Goal: Task Accomplishment & Management: Use online tool/utility

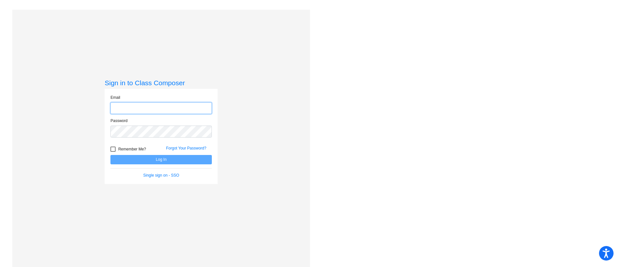
click at [170, 106] on input "email" at bounding box center [160, 108] width 101 height 12
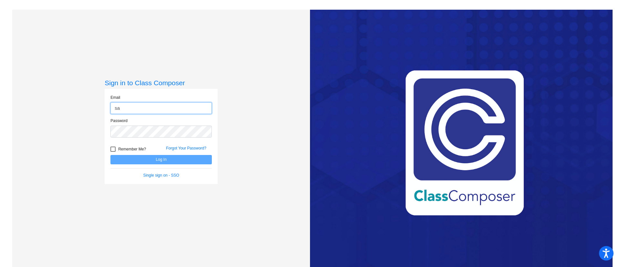
type input "[PERSON_NAME][EMAIL_ADDRESS][PERSON_NAME][DOMAIN_NAME]"
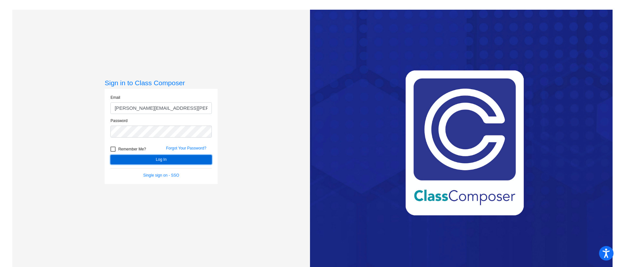
click at [166, 159] on button "Log In" at bounding box center [160, 159] width 101 height 9
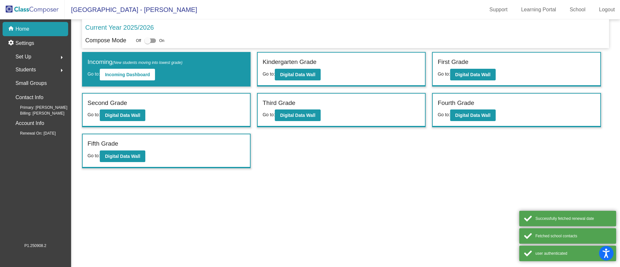
click at [474, 66] on div "First Grade" at bounding box center [515, 62] width 157 height 11
click at [472, 74] on b "Digital Data Wall" at bounding box center [472, 74] width 35 height 5
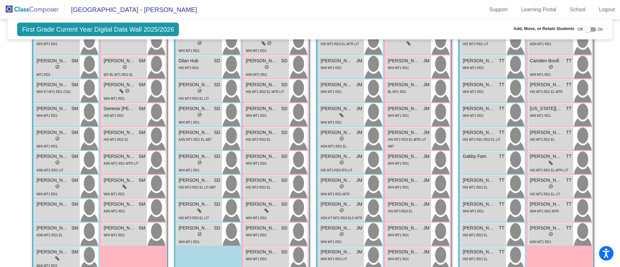
scroll to position [242, 0]
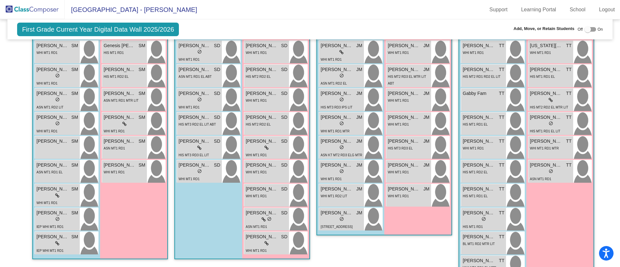
click at [326, 233] on div "Boys : 11 [PERSON_NAME] [PERSON_NAME] lock do_not_disturb_alt HIS MT2 RD3 EL MT…" at bounding box center [350, 95] width 67 height 279
click at [330, 223] on div "[STREET_ADDRESS]" at bounding box center [336, 226] width 32 height 7
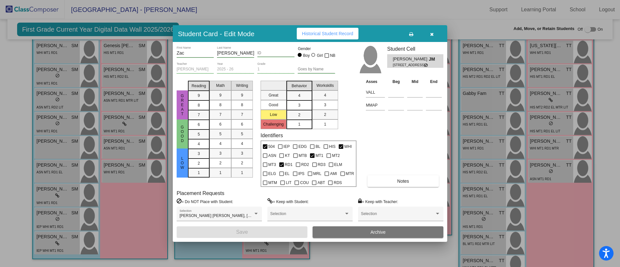
click at [435, 29] on button "button" at bounding box center [431, 34] width 21 height 12
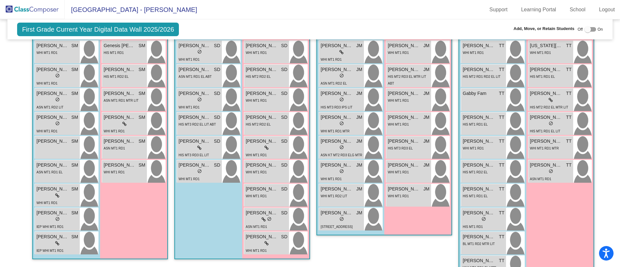
click at [441, 16] on mat-toolbar "[GEOGRAPHIC_DATA] - Samantha Support Learning Portal School Logout" at bounding box center [310, 9] width 620 height 19
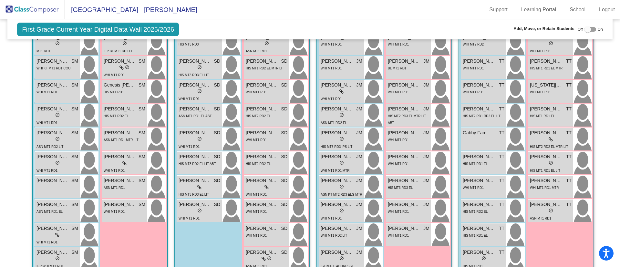
scroll to position [194, 0]
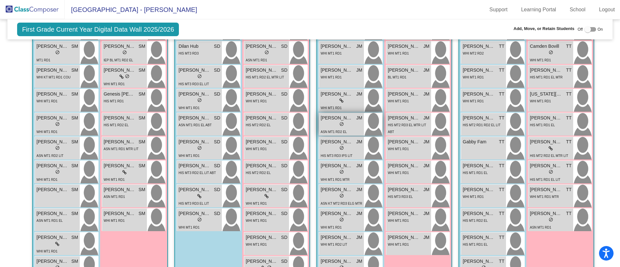
click at [340, 122] on span "do_not_disturb_alt" at bounding box center [341, 124] width 5 height 5
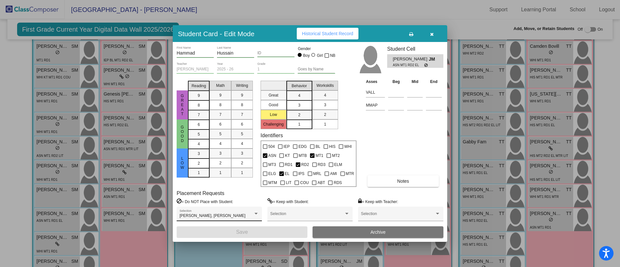
click at [259, 213] on div "[PERSON_NAME], [PERSON_NAME] Selection" at bounding box center [219, 214] width 85 height 15
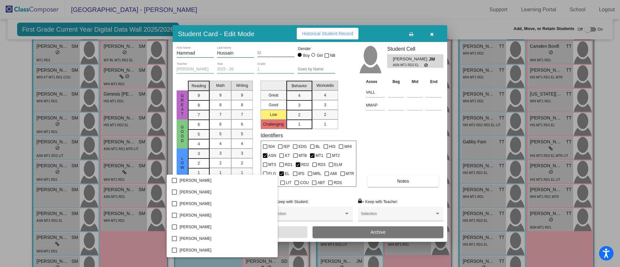
scroll to position [313, 0]
click at [429, 33] on div at bounding box center [310, 133] width 620 height 267
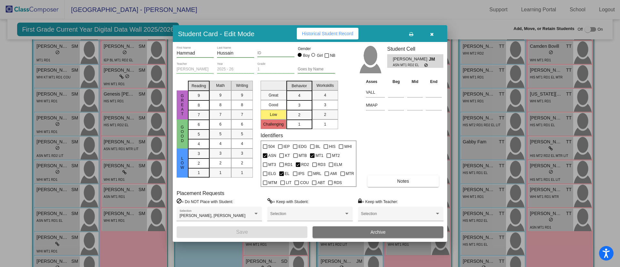
click at [431, 34] on icon "button" at bounding box center [432, 34] width 4 height 5
